Goal: Complete application form

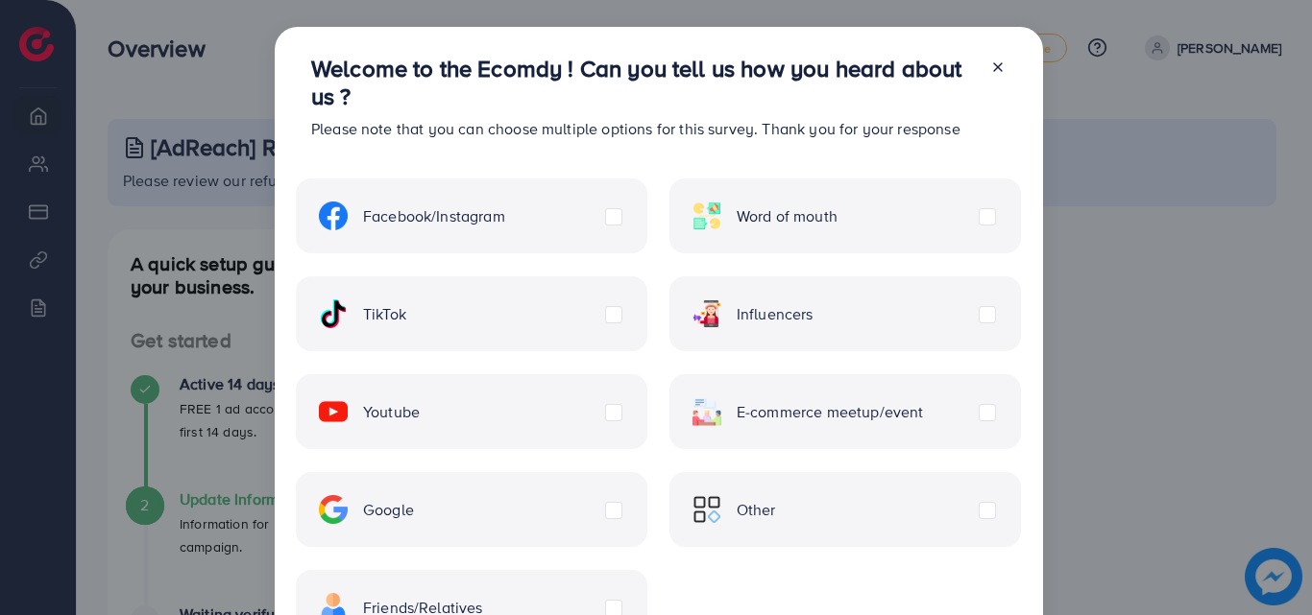
scroll to position [96, 0]
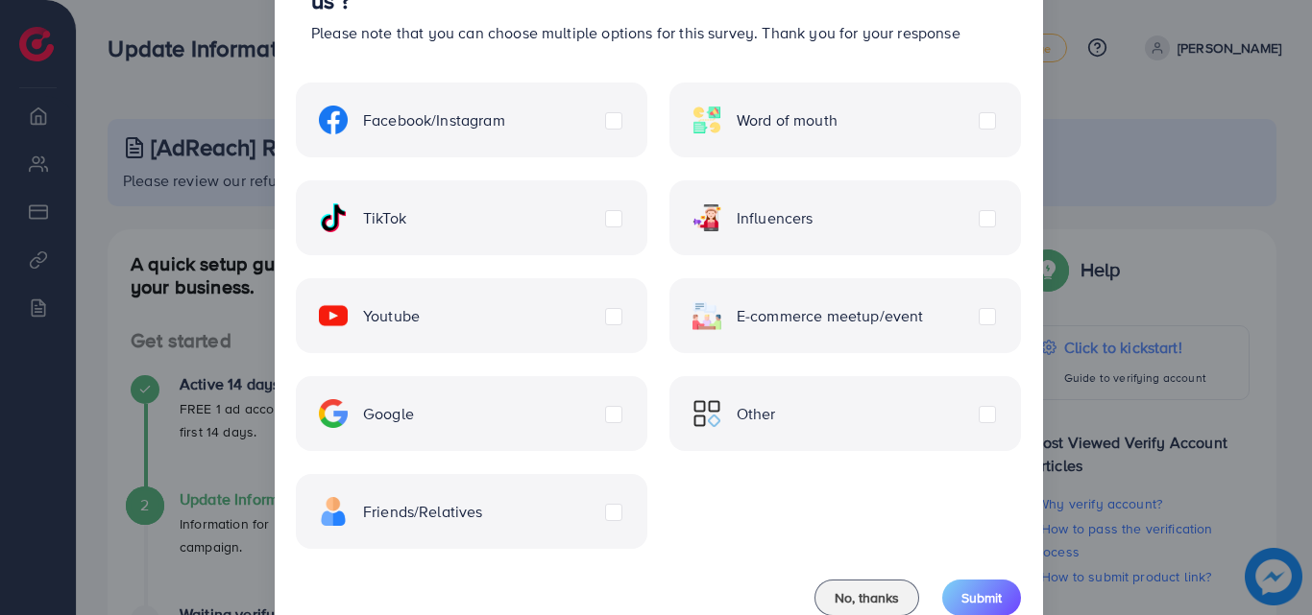
click at [406, 223] on label "TikTok" at bounding box center [362, 218] width 87 height 29
click at [505, 113] on label "Facebook/Instagram" at bounding box center [412, 120] width 186 height 29
click at [420, 318] on label "Youtube" at bounding box center [369, 315] width 101 height 29
click at [505, 122] on label "Facebook/Instagram" at bounding box center [412, 120] width 186 height 29
click at [420, 320] on label "Youtube" at bounding box center [369, 315] width 101 height 29
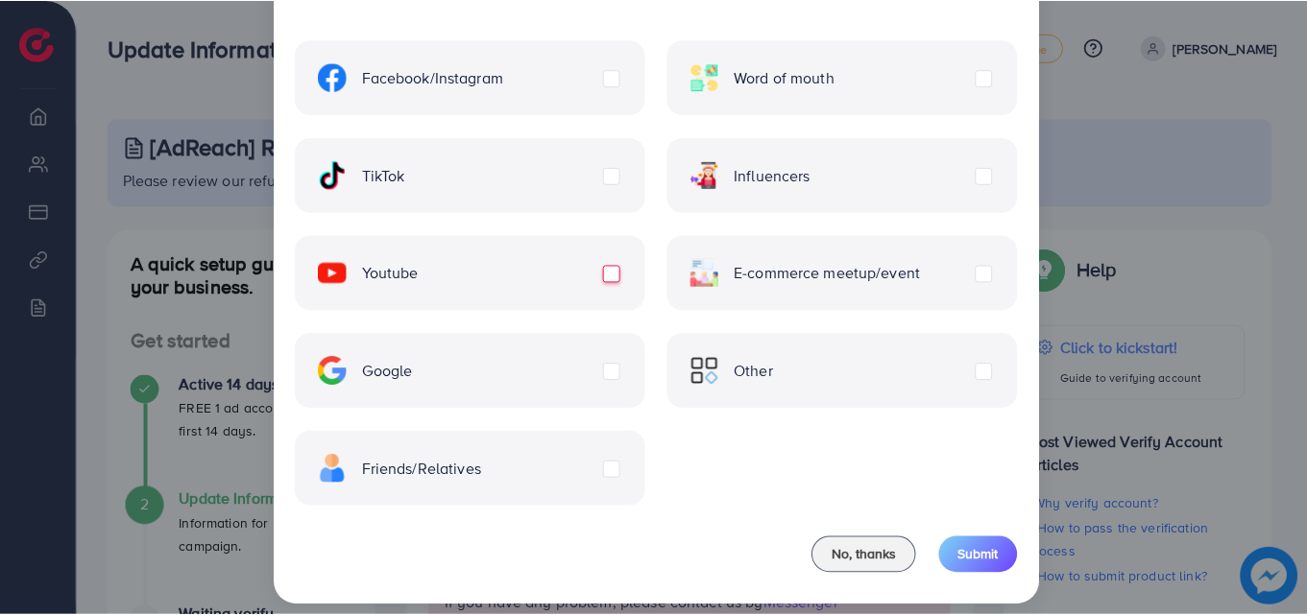
scroll to position [156, 0]
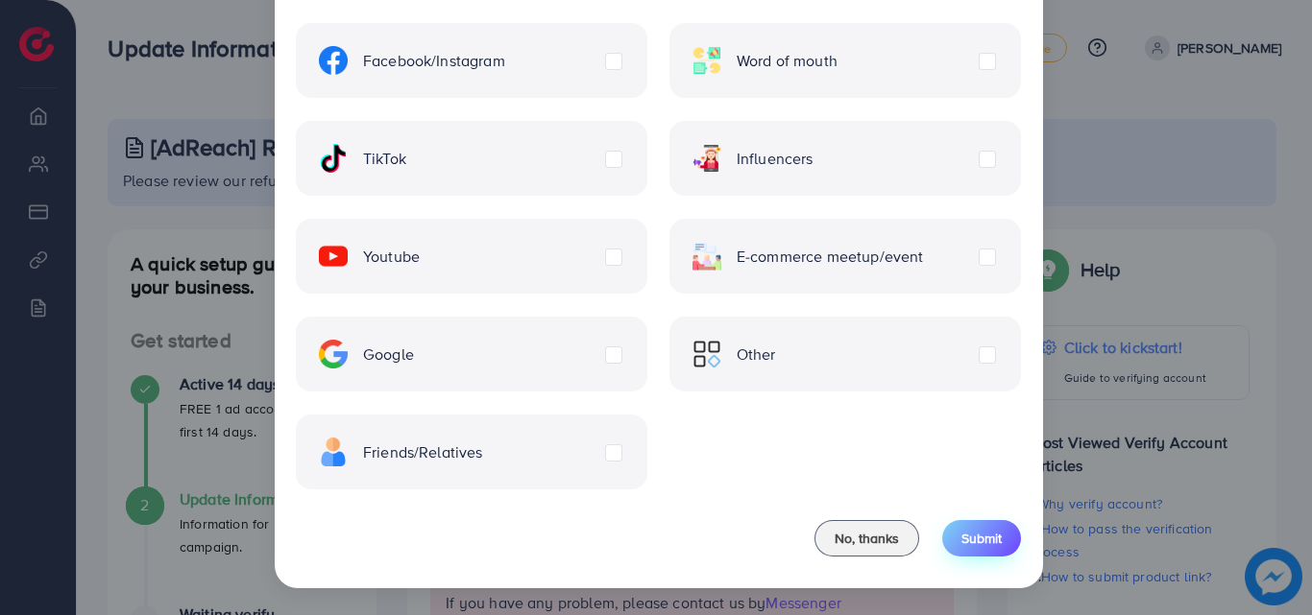
click at [980, 531] on span "Submit" at bounding box center [981, 538] width 40 height 19
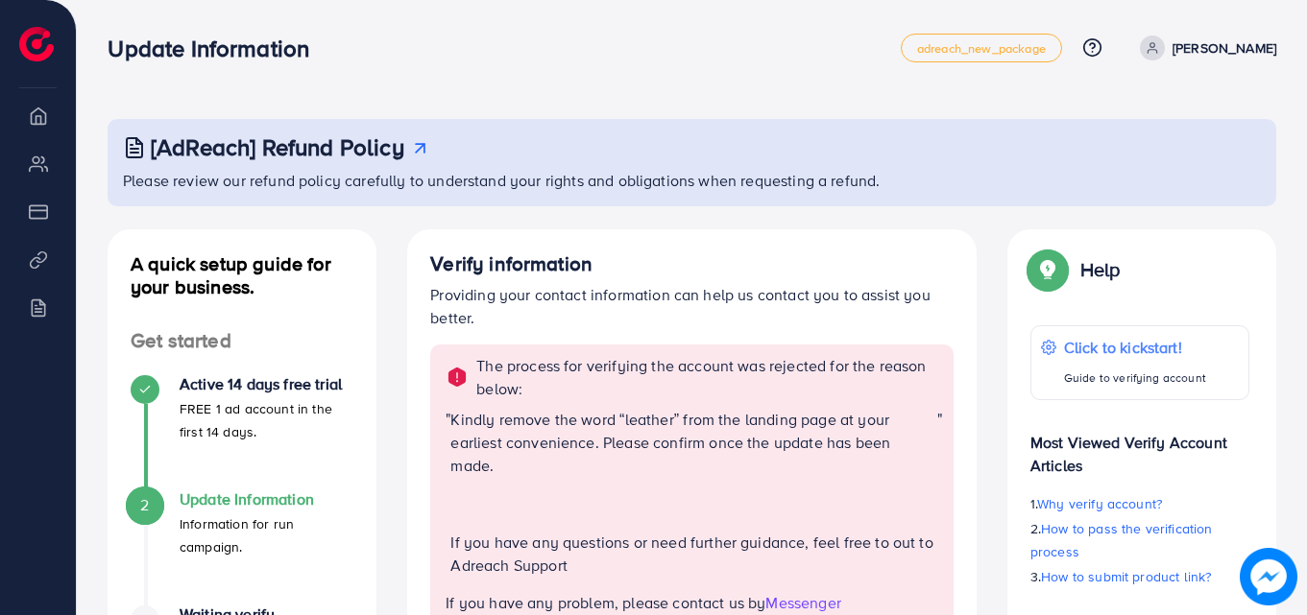
scroll to position [96, 0]
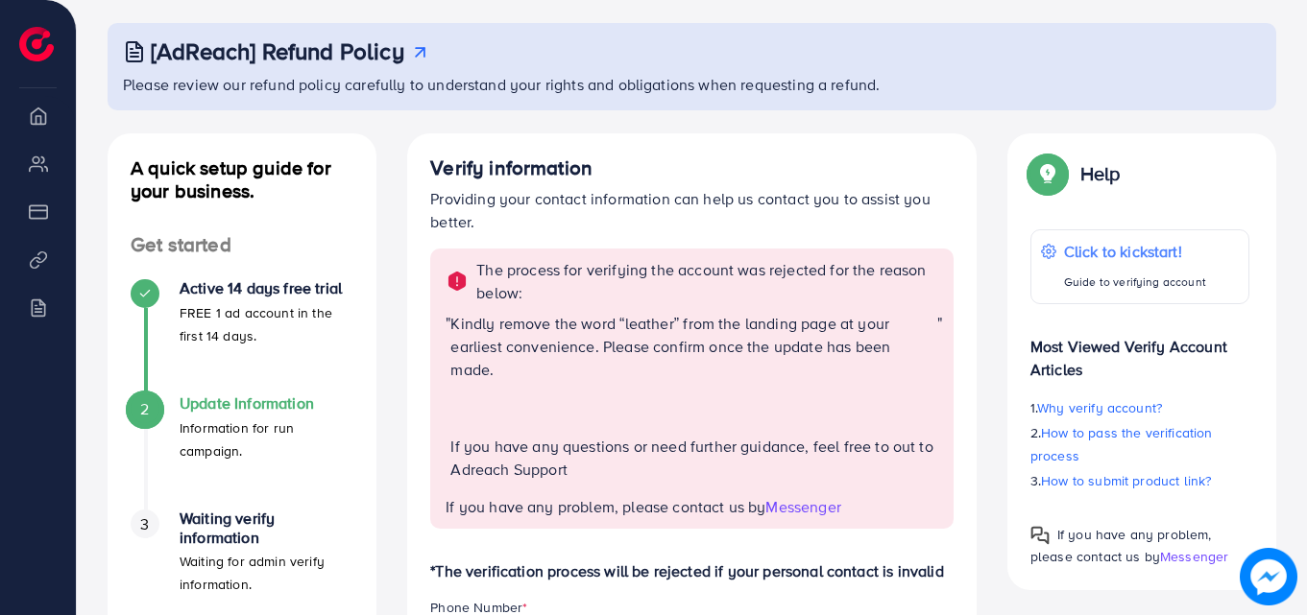
click at [454, 276] on img at bounding box center [456, 281] width 23 height 23
click at [815, 509] on span "Messenger" at bounding box center [802, 506] width 75 height 21
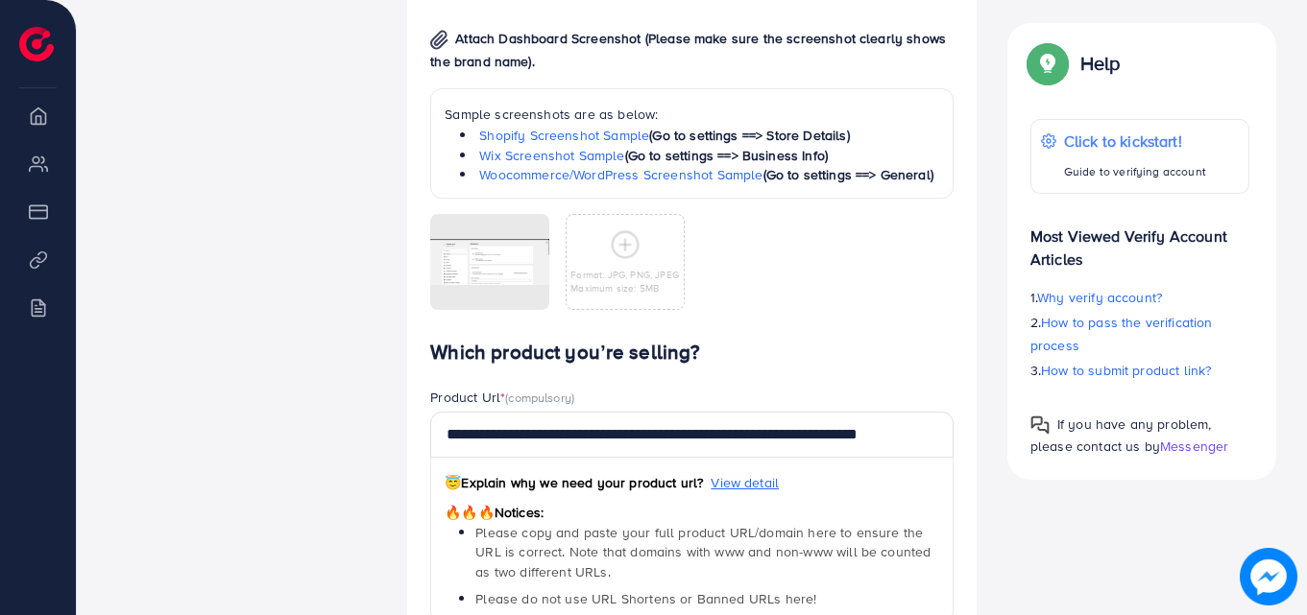
scroll to position [1152, 0]
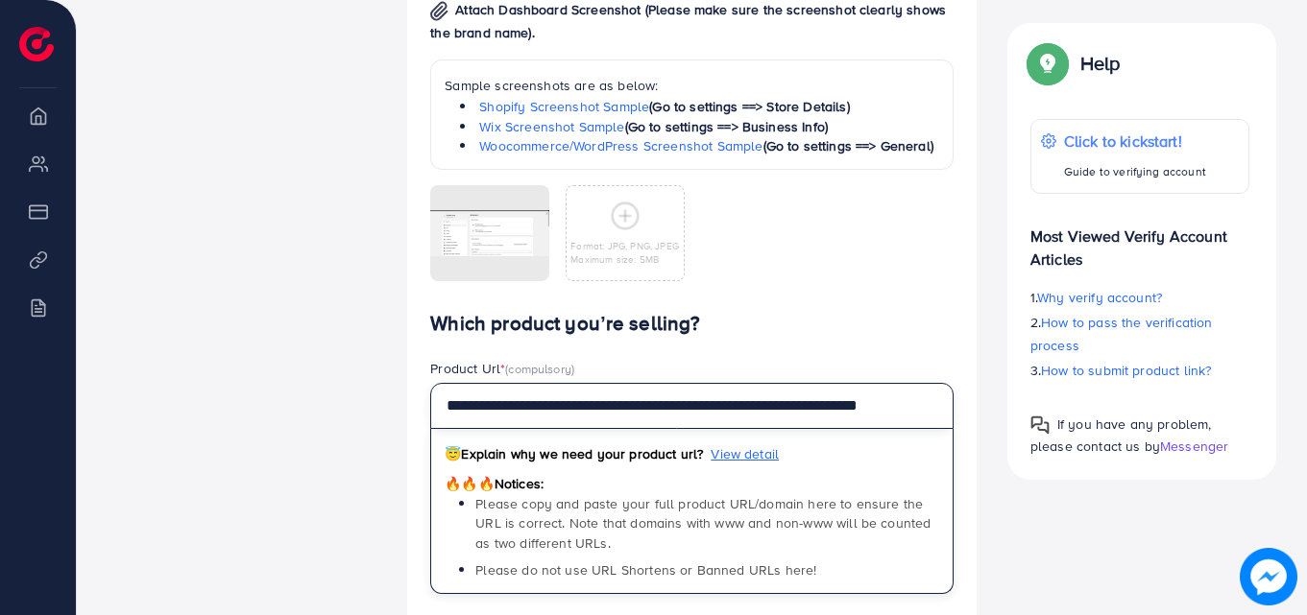
drag, startPoint x: 925, startPoint y: 408, endPoint x: 355, endPoint y: 349, distance: 572.5
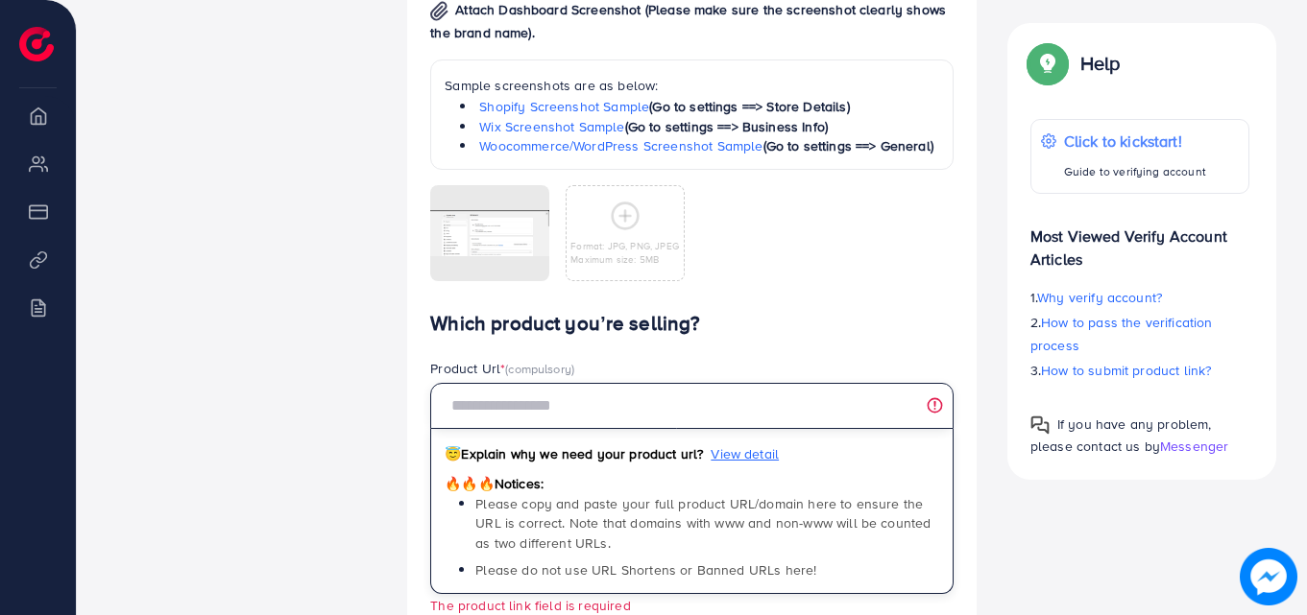
click at [652, 411] on input "text" at bounding box center [691, 406] width 523 height 46
paste input "**********"
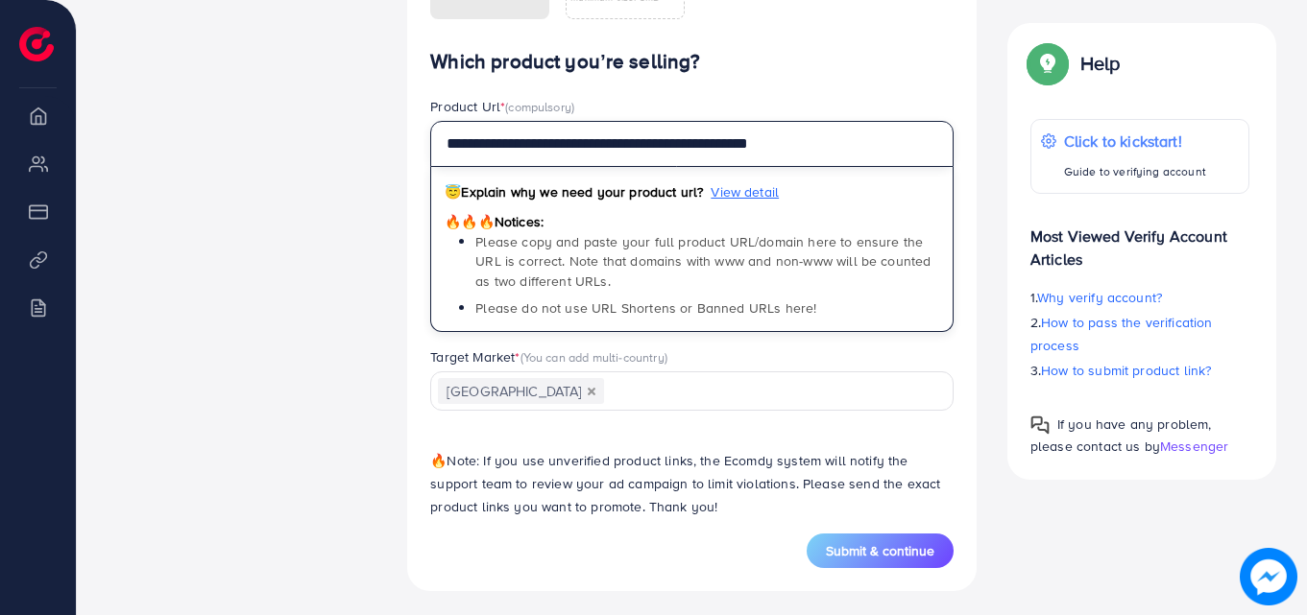
scroll to position [1421, 0]
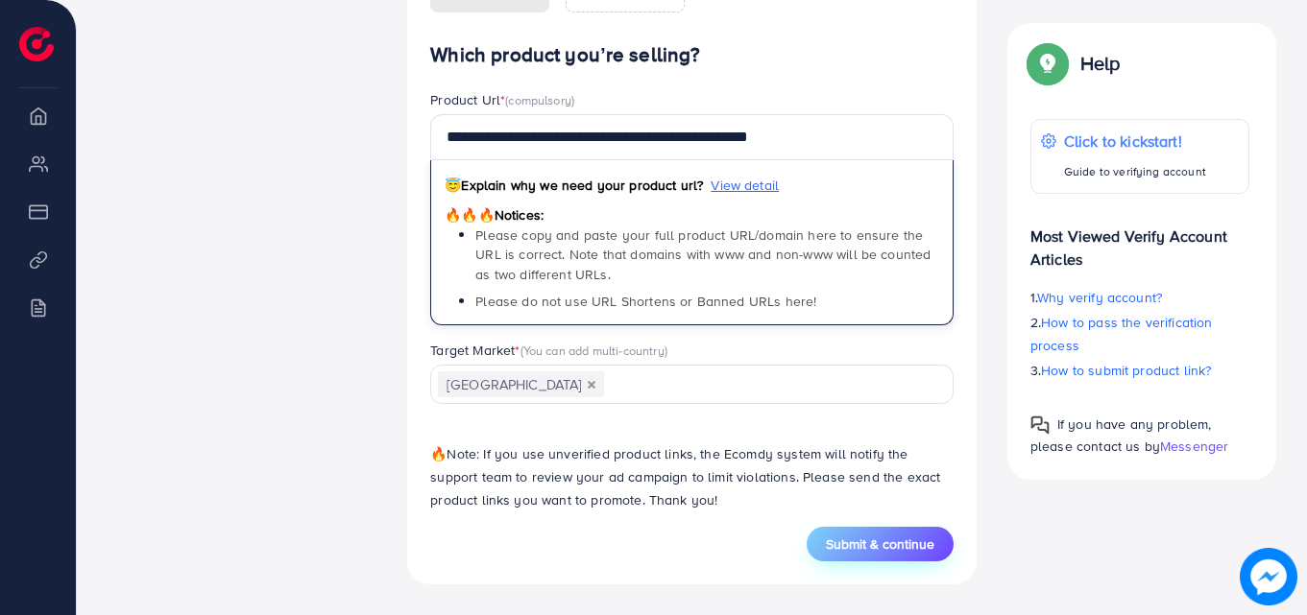
click at [867, 539] on span "Submit & continue" at bounding box center [880, 544] width 108 height 19
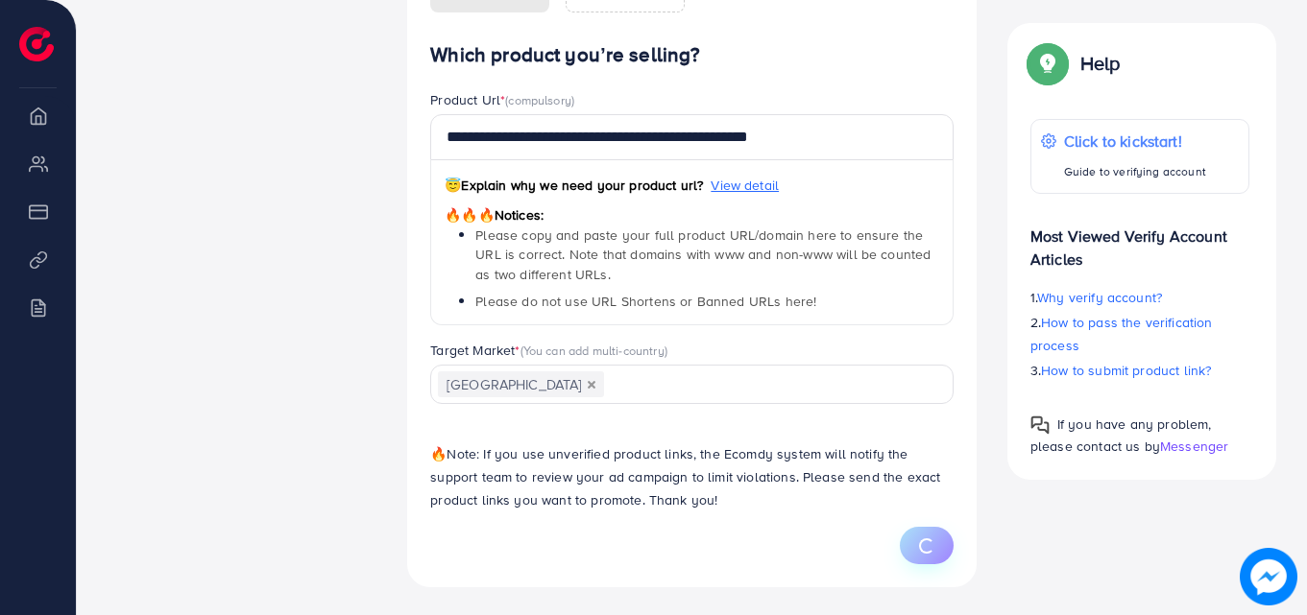
type input "**********"
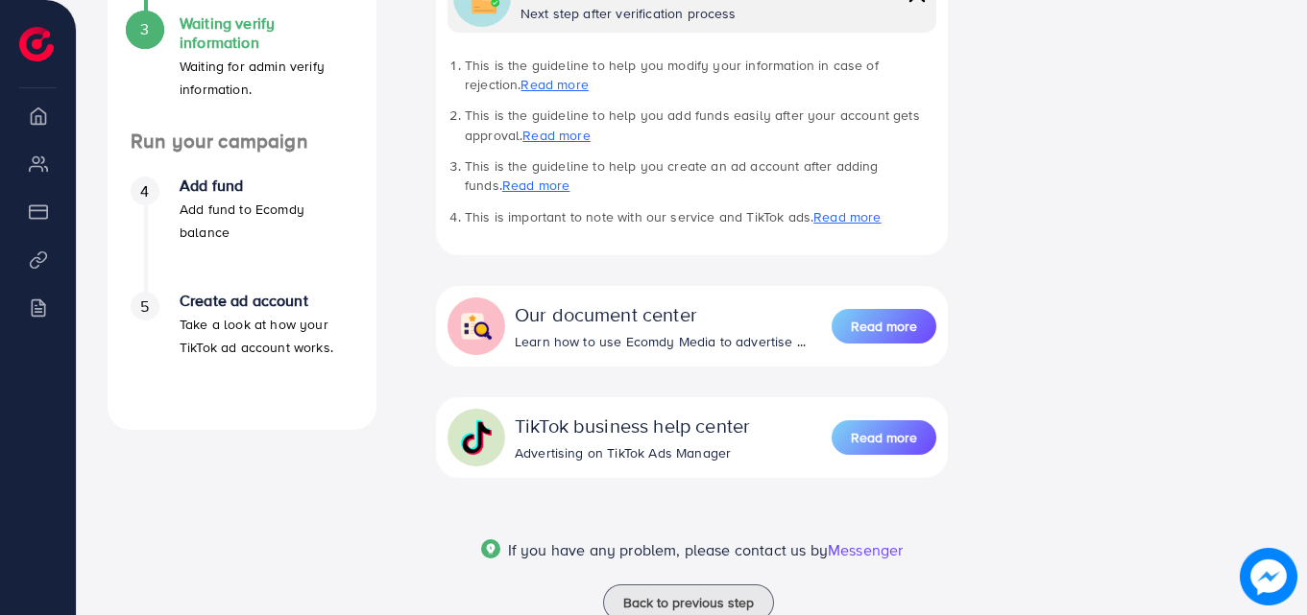
scroll to position [651, 0]
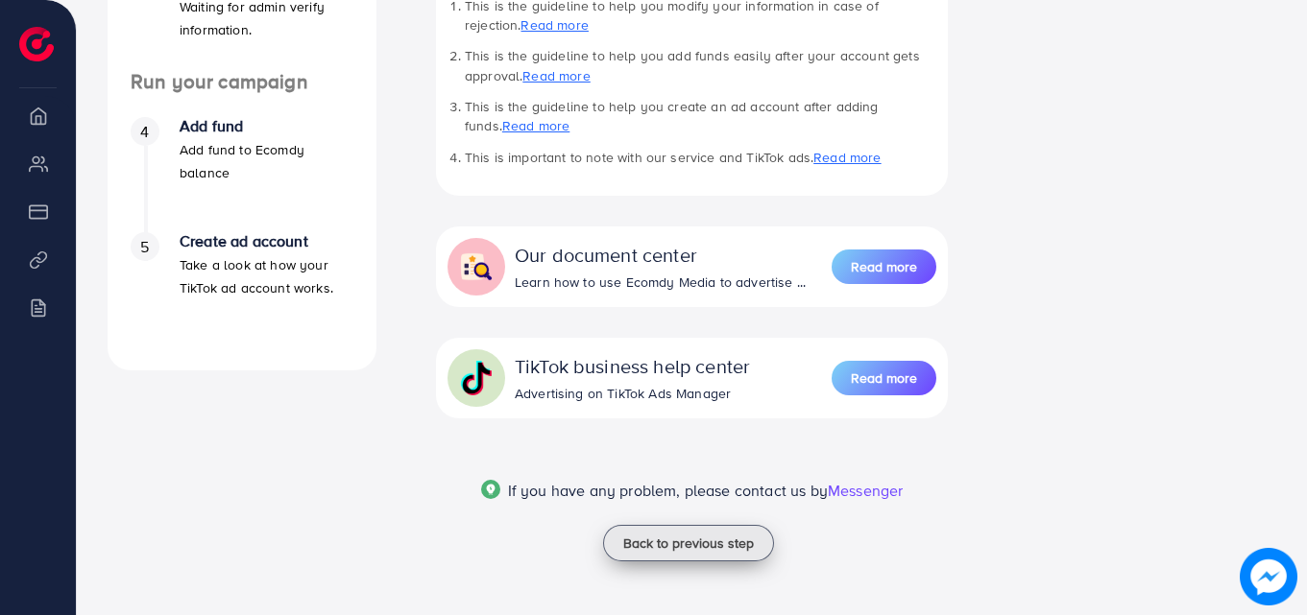
click at [669, 543] on span "Back to previous step" at bounding box center [688, 543] width 131 height 19
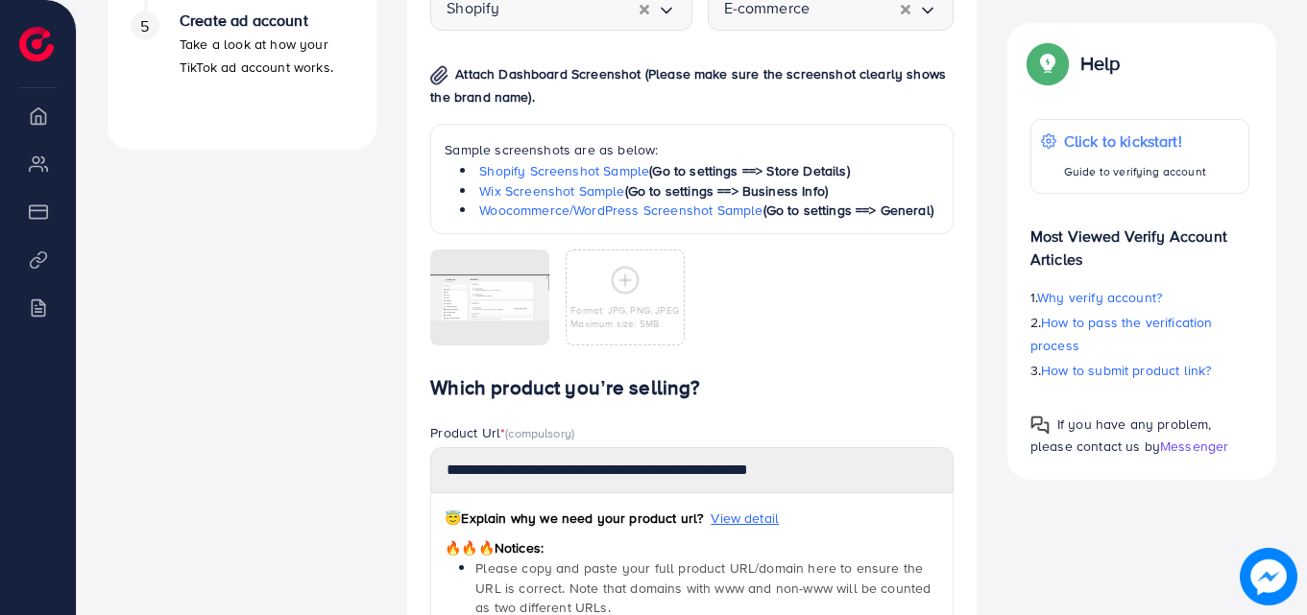
scroll to position [822, 0]
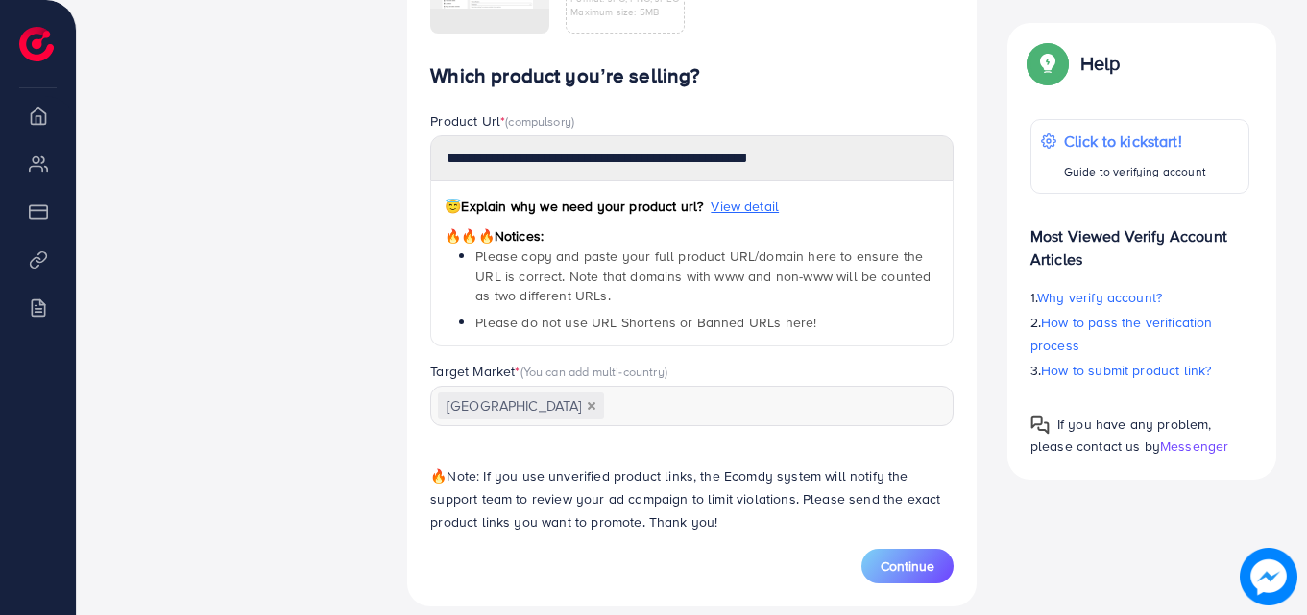
scroll to position [1206, 0]
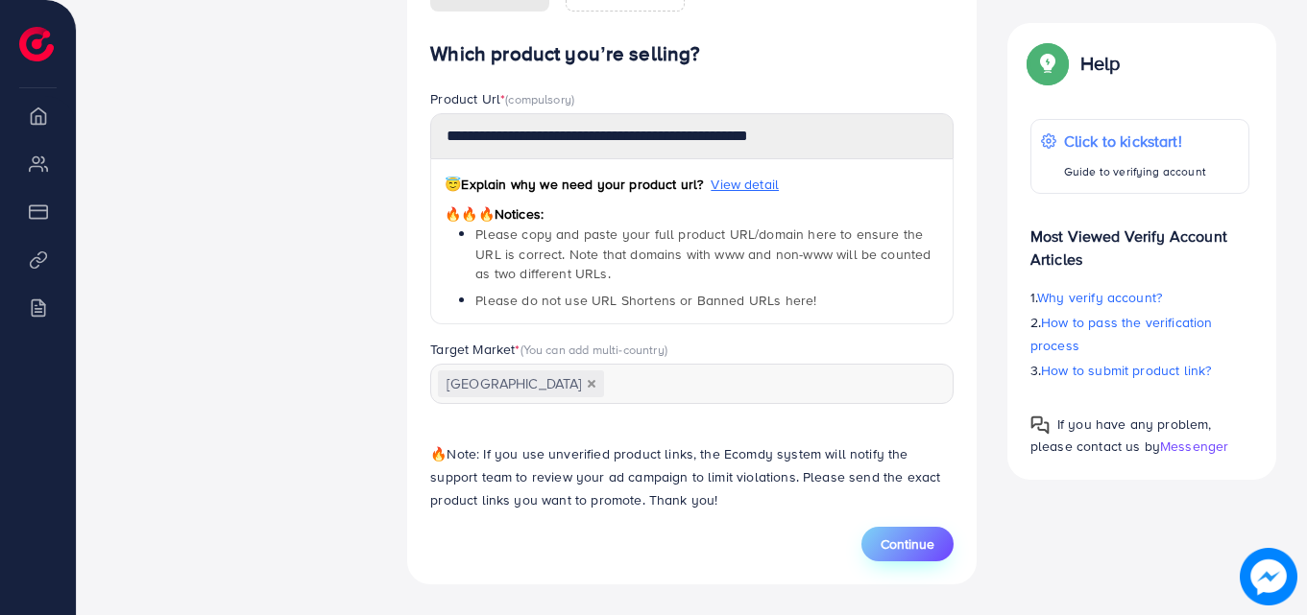
click at [896, 536] on span "Continue" at bounding box center [907, 544] width 54 height 19
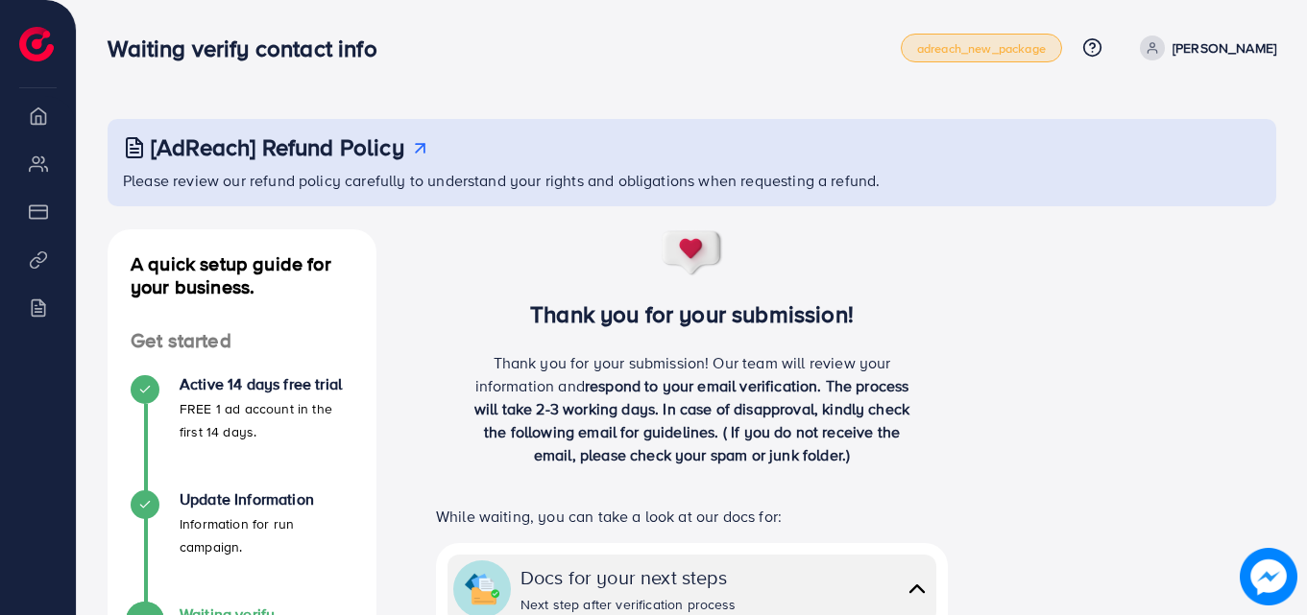
click at [984, 48] on span "adreach_new_package" at bounding box center [981, 48] width 129 height 12
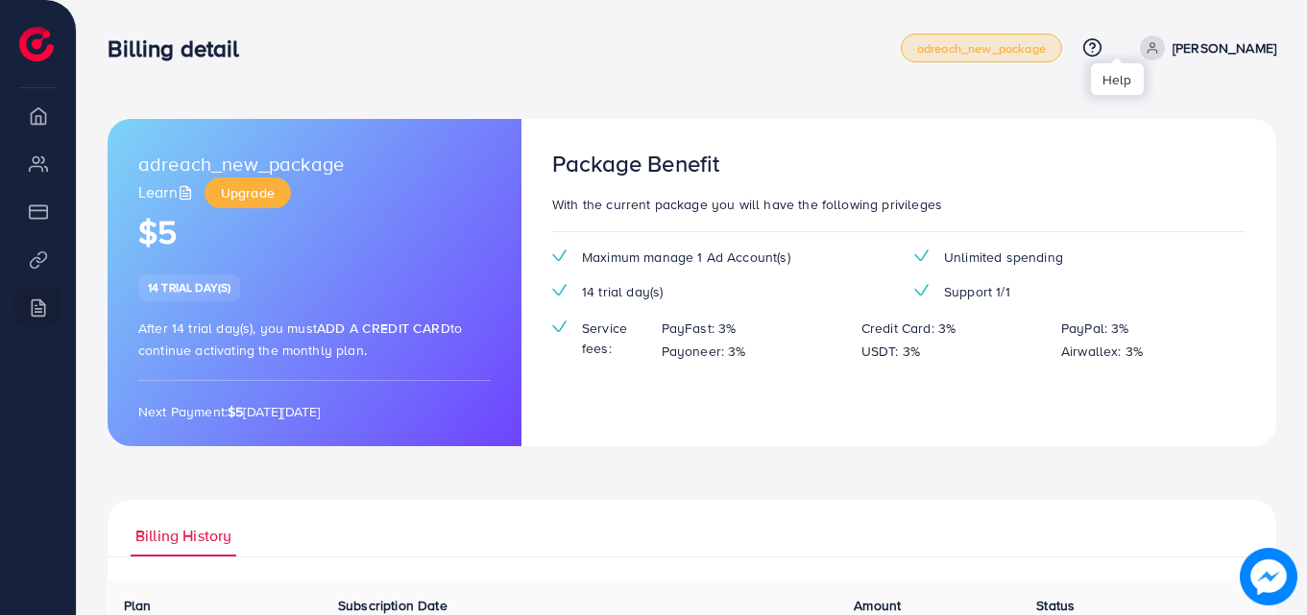
click at [1102, 42] on icon at bounding box center [1092, 47] width 20 height 20
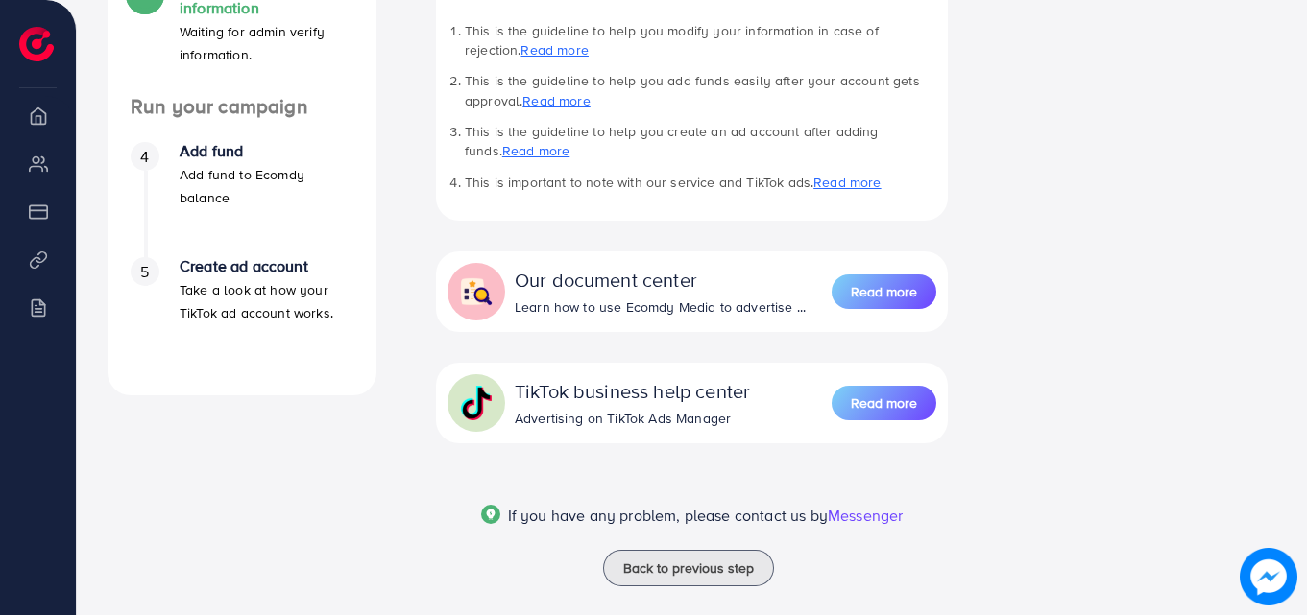
scroll to position [651, 0]
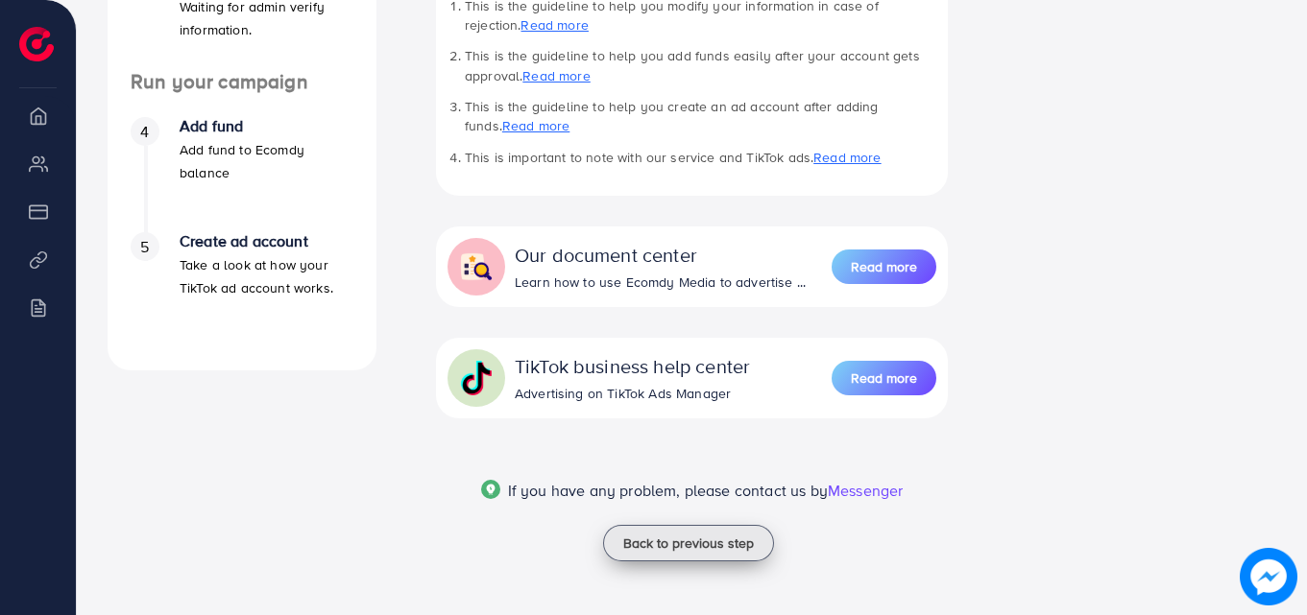
click at [713, 534] on span "Back to previous step" at bounding box center [688, 543] width 131 height 19
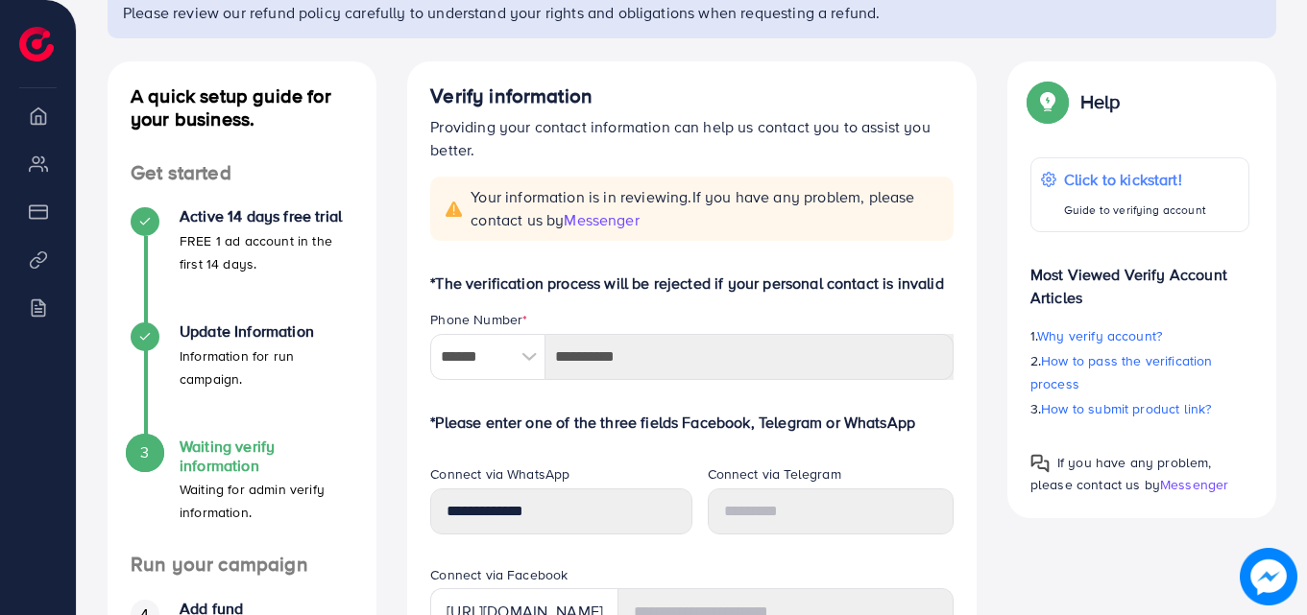
scroll to position [96, 0]
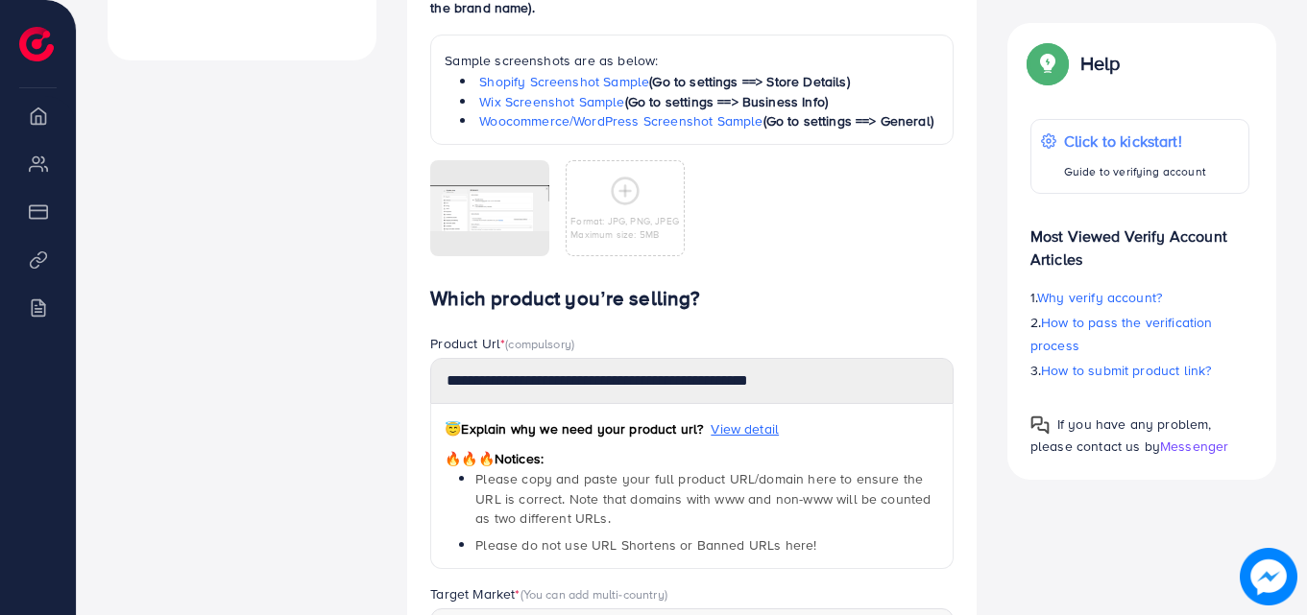
scroll to position [1206, 0]
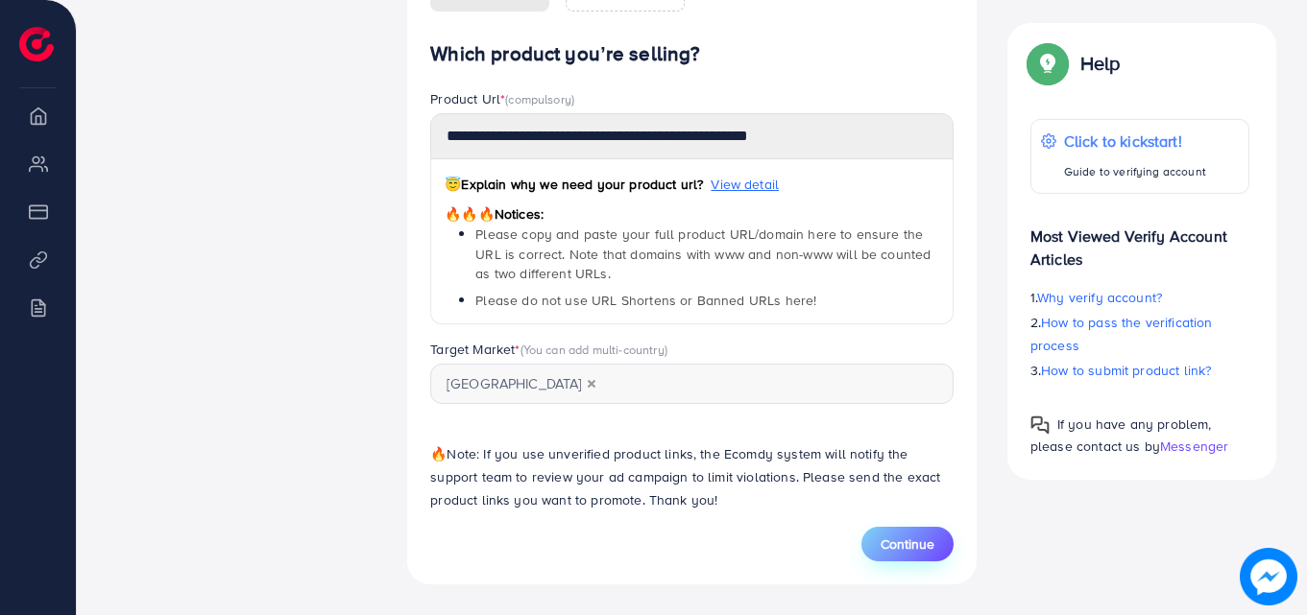
click at [909, 552] on span "Continue" at bounding box center [907, 544] width 54 height 19
